Goal: Information Seeking & Learning: Learn about a topic

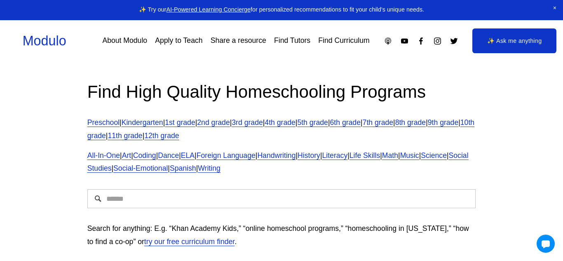
click at [360, 124] on link "6th grade" at bounding box center [345, 122] width 30 height 8
click at [179, 137] on link "12th grade" at bounding box center [161, 135] width 35 height 8
click at [110, 154] on span "All-In-One" at bounding box center [103, 155] width 33 height 8
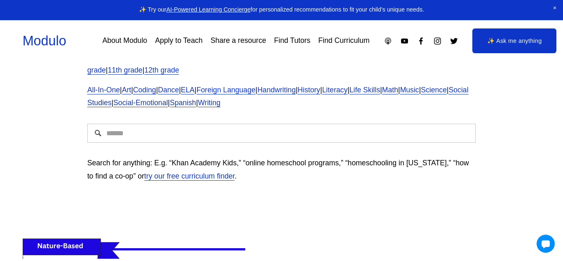
scroll to position [64, 0]
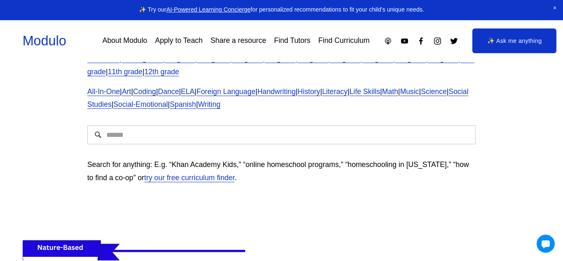
click at [175, 180] on link "try our free curriculum finder" at bounding box center [189, 177] width 90 height 8
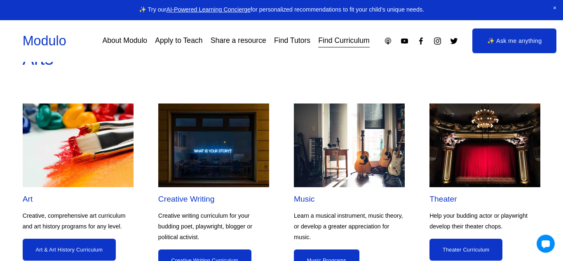
scroll to position [474, 0]
